Goal: Transaction & Acquisition: Purchase product/service

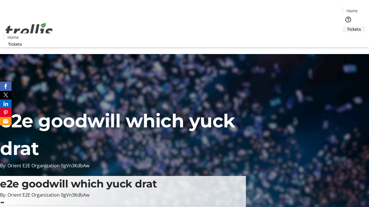
click at [347, 26] on span "Tickets" at bounding box center [354, 29] width 14 height 6
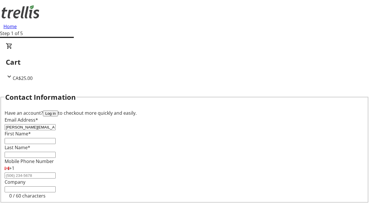
type input "[PERSON_NAME][EMAIL_ADDRESS][DOMAIN_NAME]"
type input "[PERSON_NAME]"
type input "Mayert"
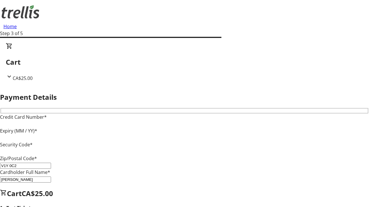
type input "V1Y 0C2"
